Goal: Purchase product/service

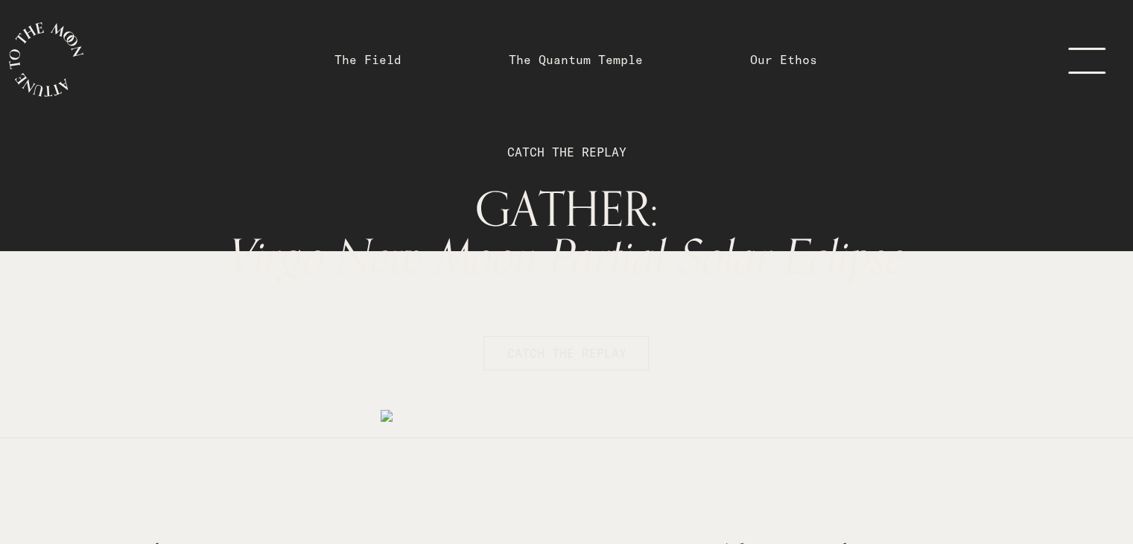
click at [555, 362] on button "CATCH THE REPLAY" at bounding box center [566, 353] width 165 height 34
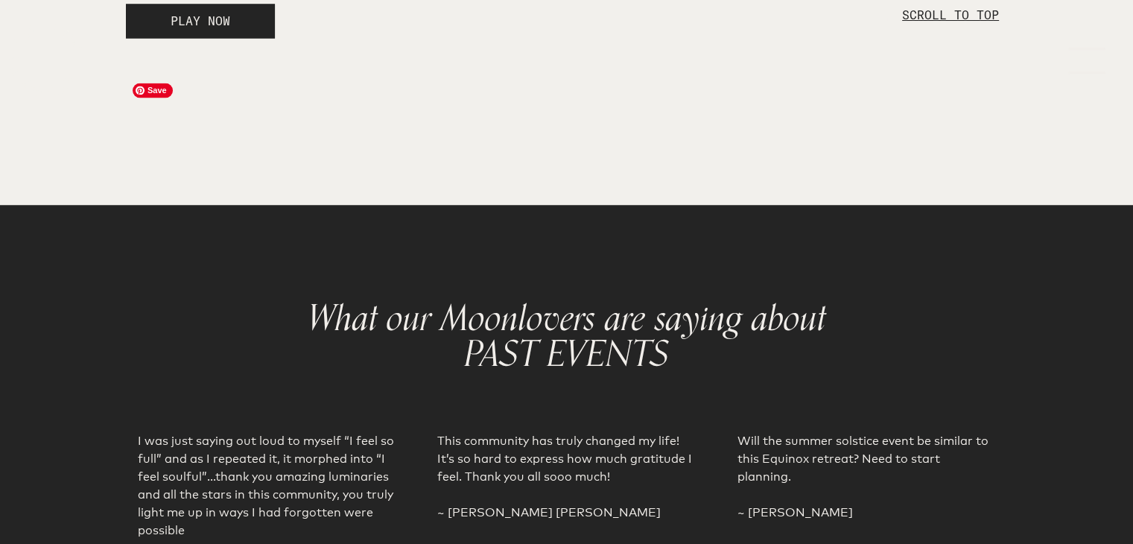
scroll to position [2622, 0]
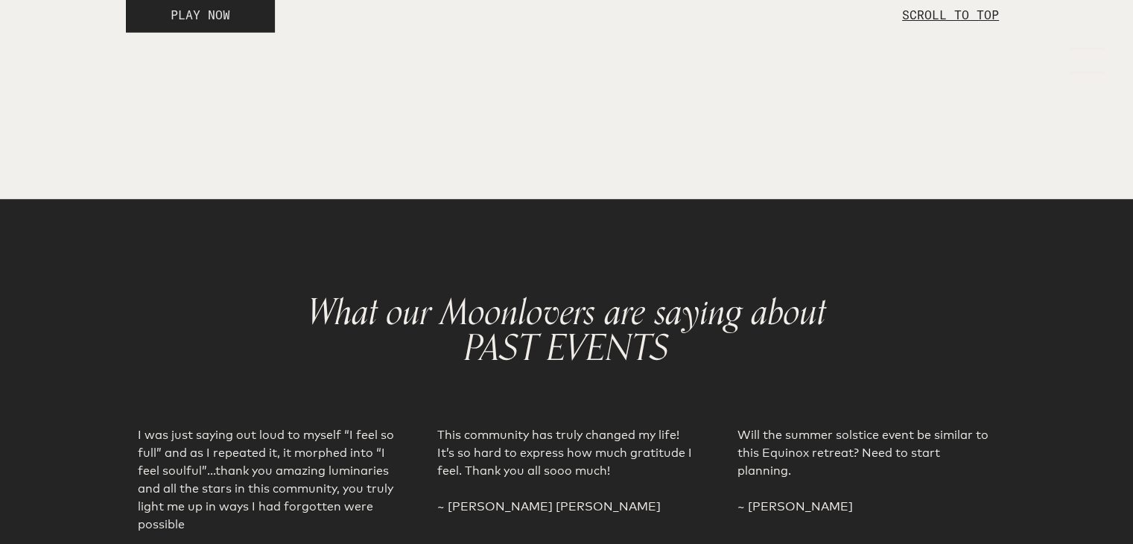
click at [197, 22] on span "PLAY NOW" at bounding box center [201, 14] width 60 height 15
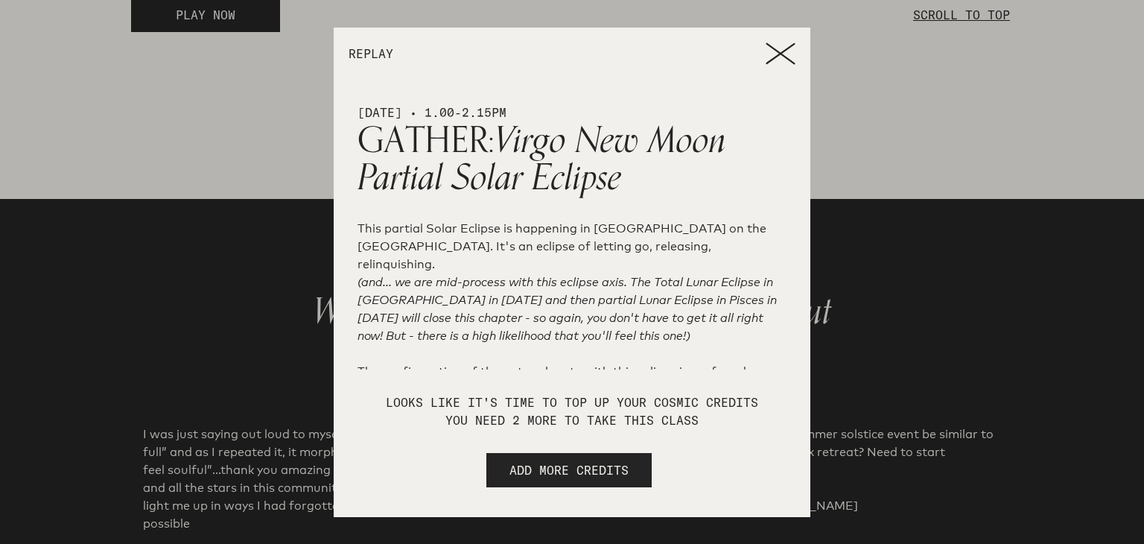
click at [775, 46] on icon at bounding box center [781, 53] width 30 height 22
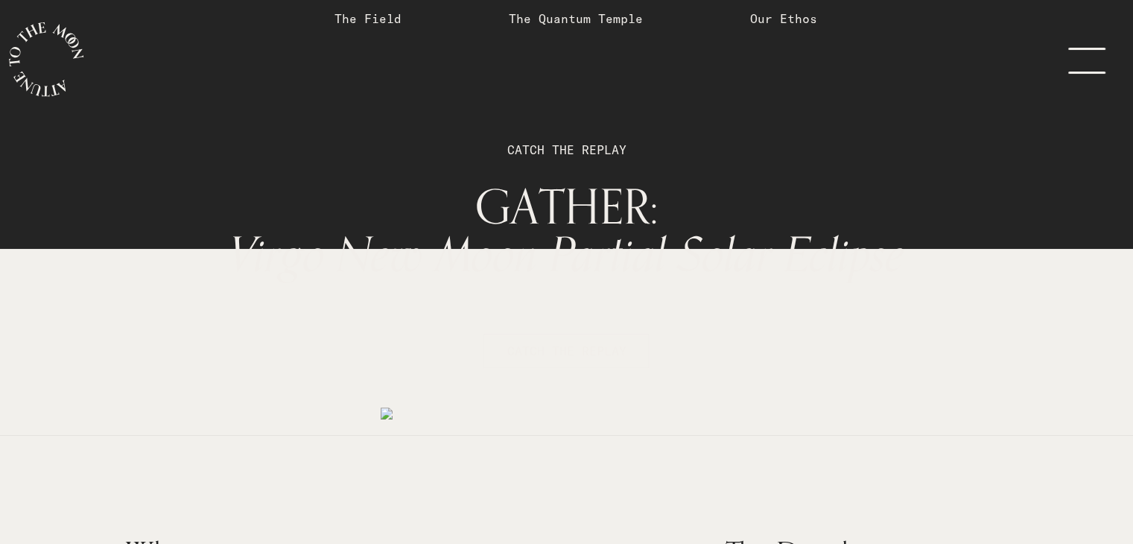
scroll to position [0, 0]
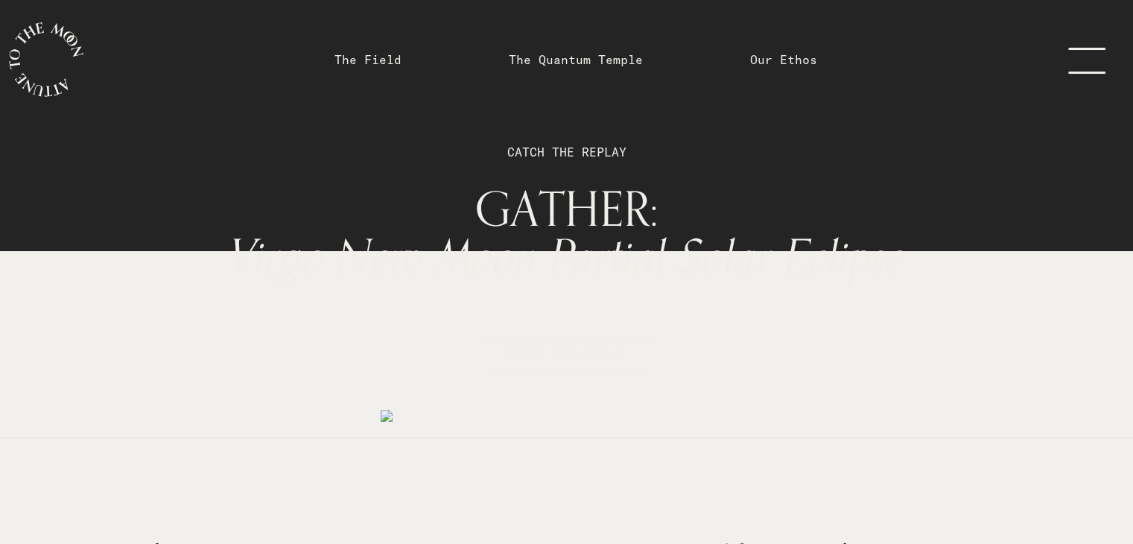
click at [1079, 60] on link "menu" at bounding box center [1096, 59] width 75 height 119
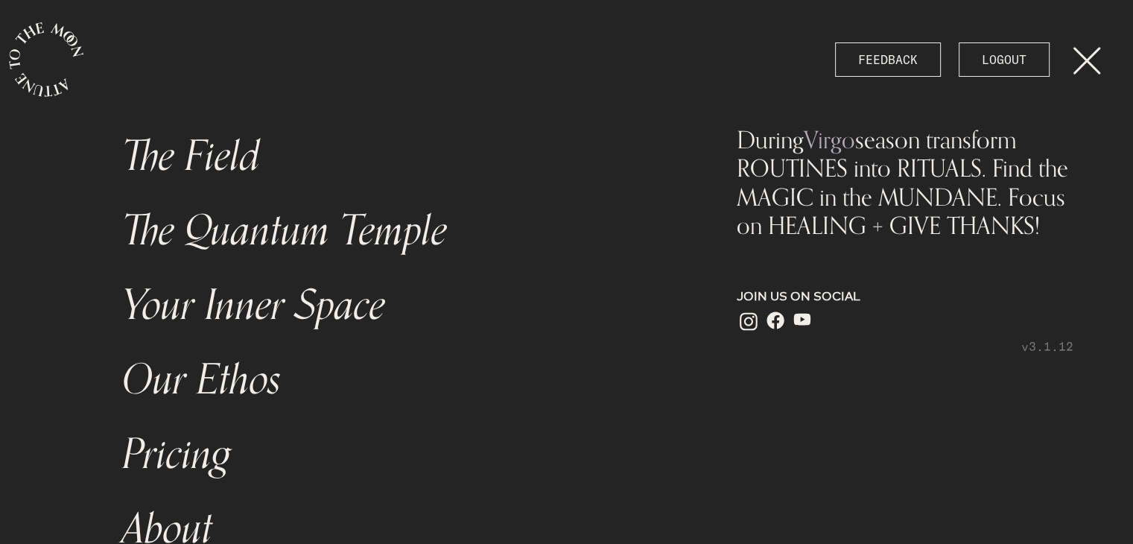
click at [182, 466] on link "Pricing" at bounding box center [396, 454] width 567 height 75
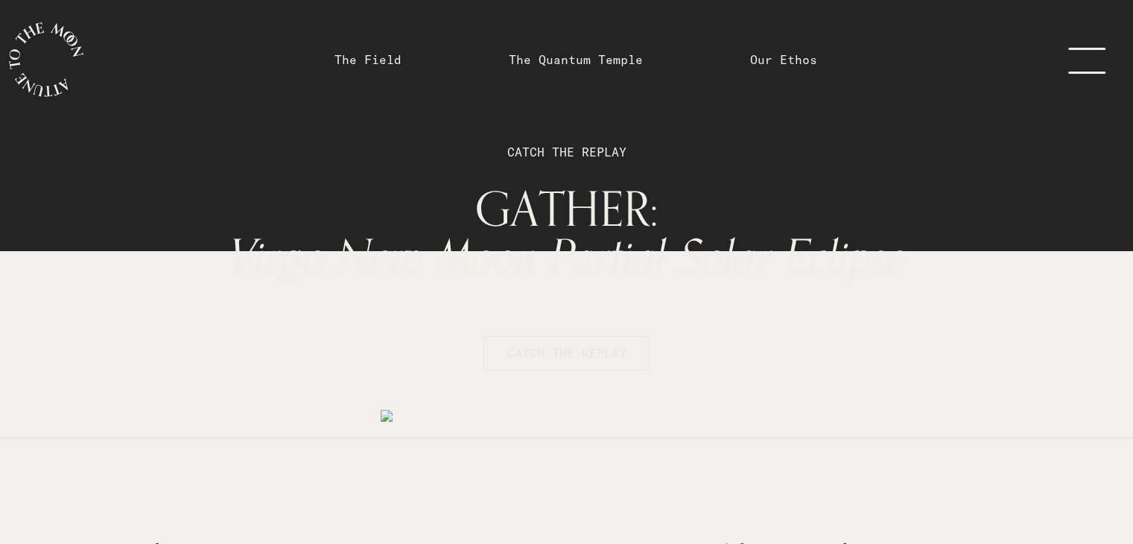
click at [542, 349] on span "CATCH THE REPLAY" at bounding box center [566, 353] width 119 height 18
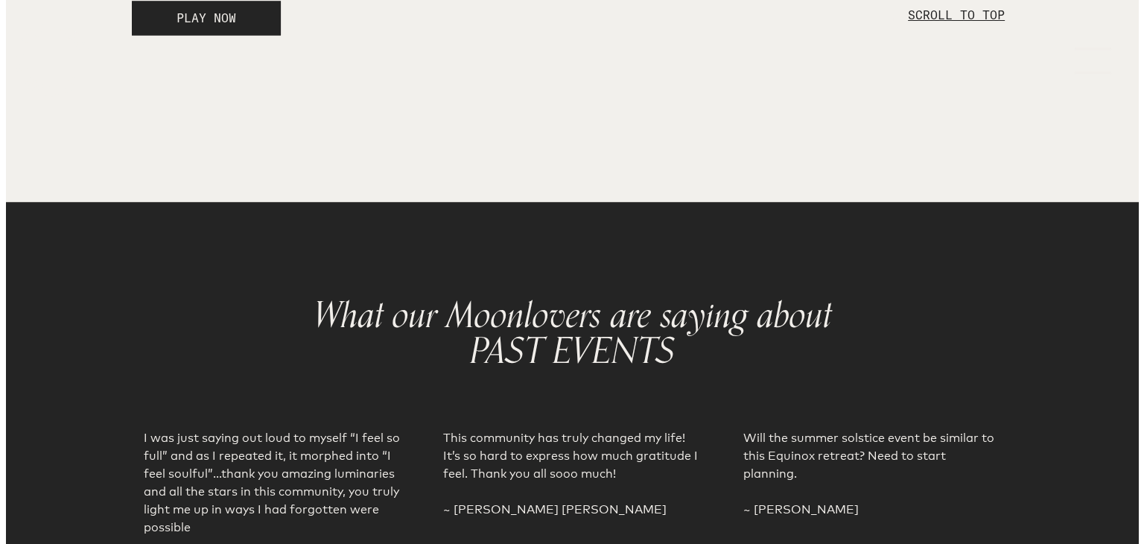
scroll to position [2622, 0]
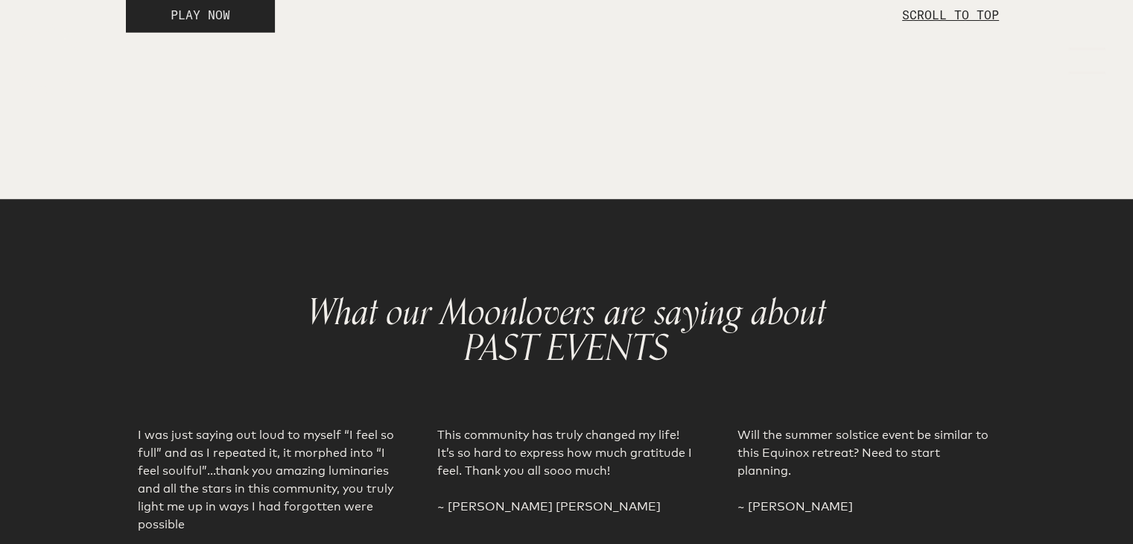
click at [232, 32] on button "PLAY NOW" at bounding box center [200, 15] width 149 height 34
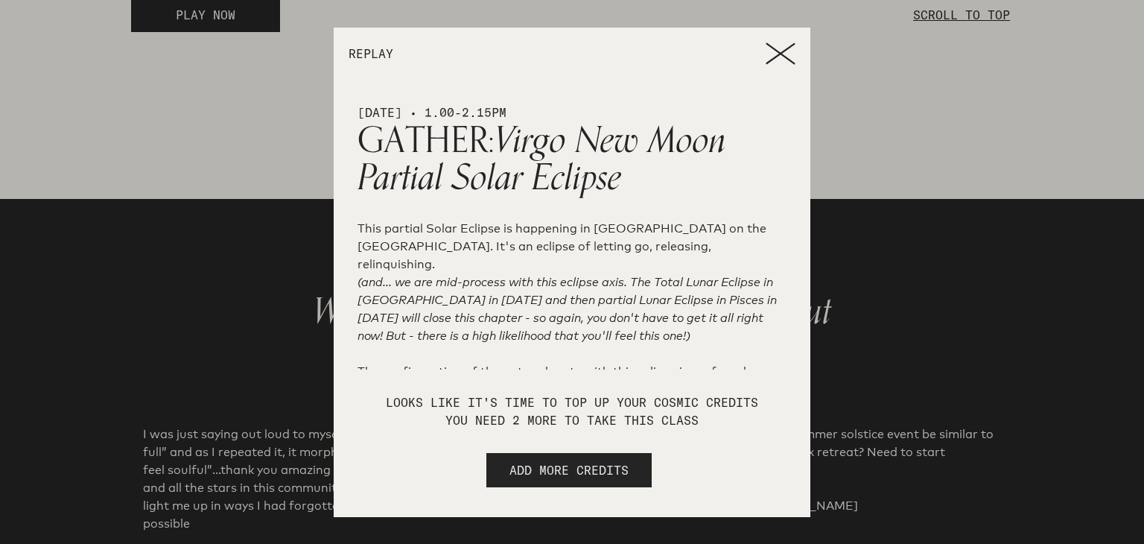
click at [562, 469] on span "ADD MORE CREDITS" at bounding box center [569, 470] width 119 height 18
select select "2"
